Goal: Navigation & Orientation: Find specific page/section

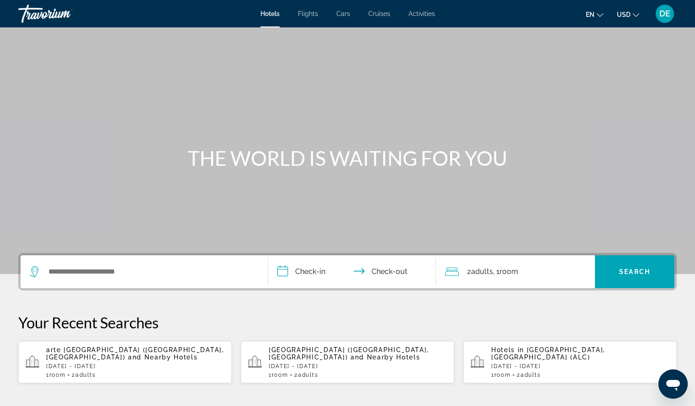
click at [669, 16] on span "DE" at bounding box center [664, 13] width 11 height 9
click at [413, 16] on span "Activities" at bounding box center [421, 13] width 26 height 7
